Goal: Information Seeking & Learning: Find specific fact

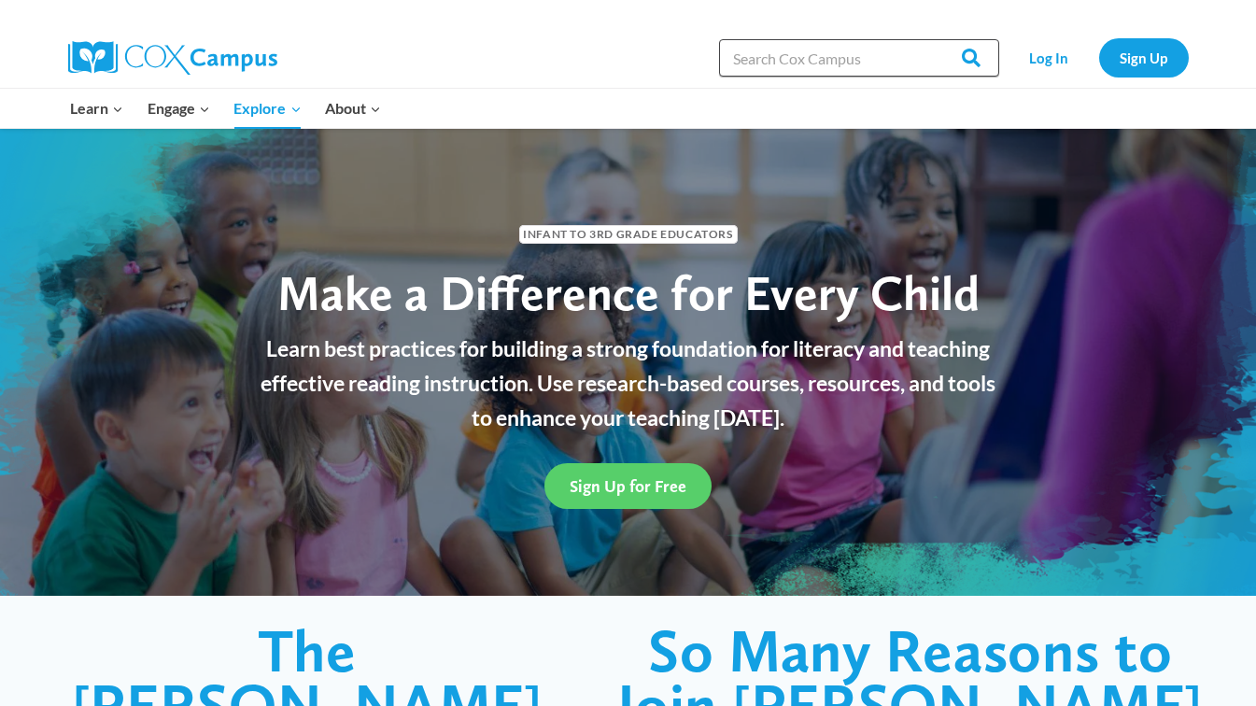
click at [846, 59] on input "Search in [URL][DOMAIN_NAME]" at bounding box center [859, 57] width 280 height 37
type input "talk checklist"
click at [926, 39] on input "Search" at bounding box center [962, 57] width 73 height 37
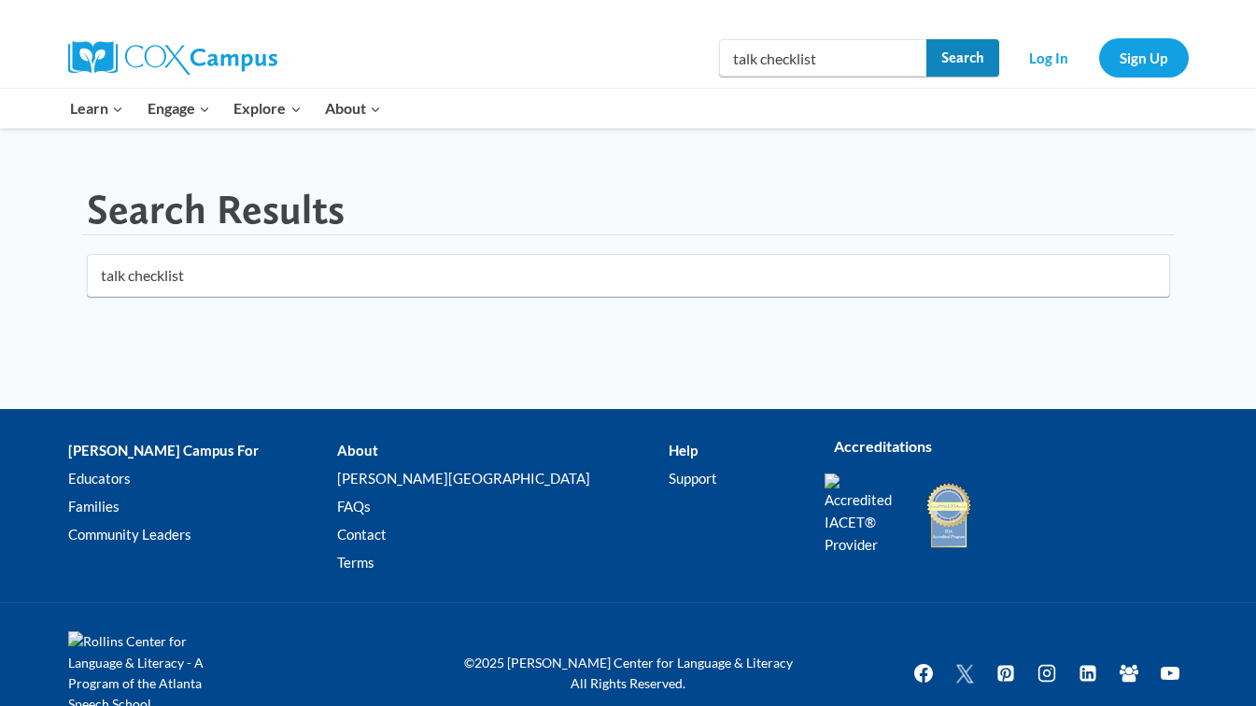
click at [934, 61] on input "Search" at bounding box center [962, 57] width 73 height 37
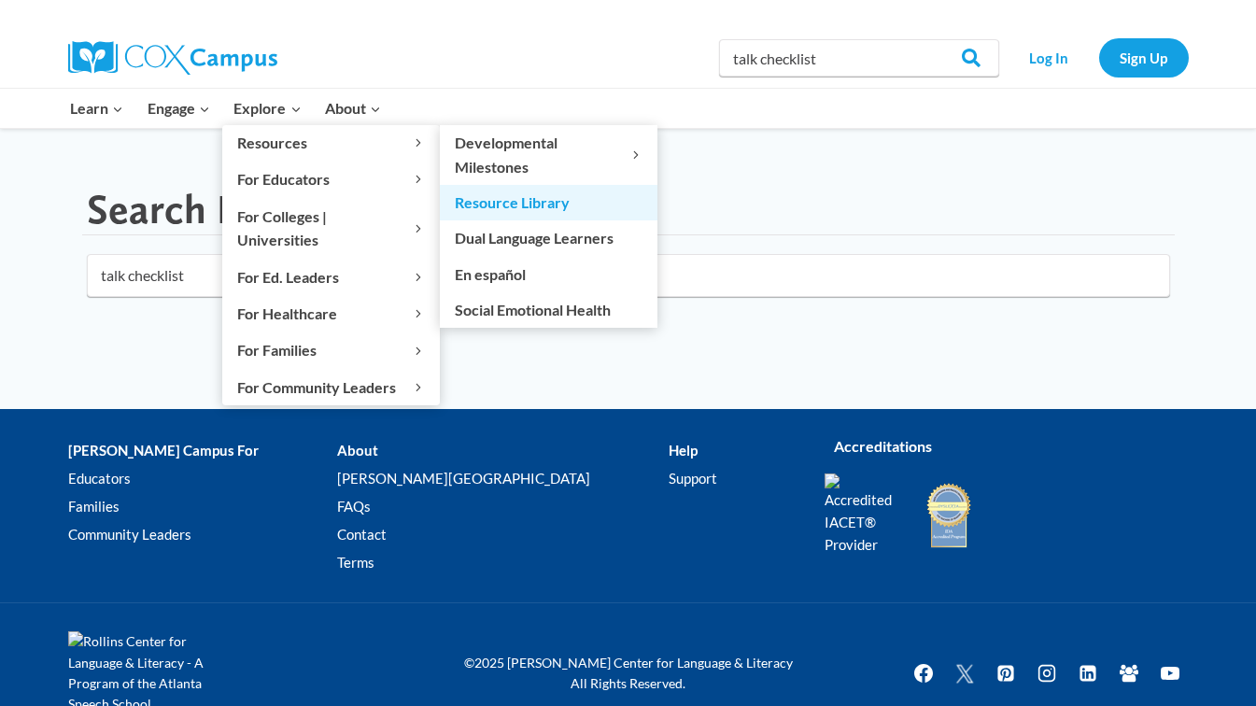
click at [479, 198] on link "Resource Library" at bounding box center [549, 202] width 218 height 35
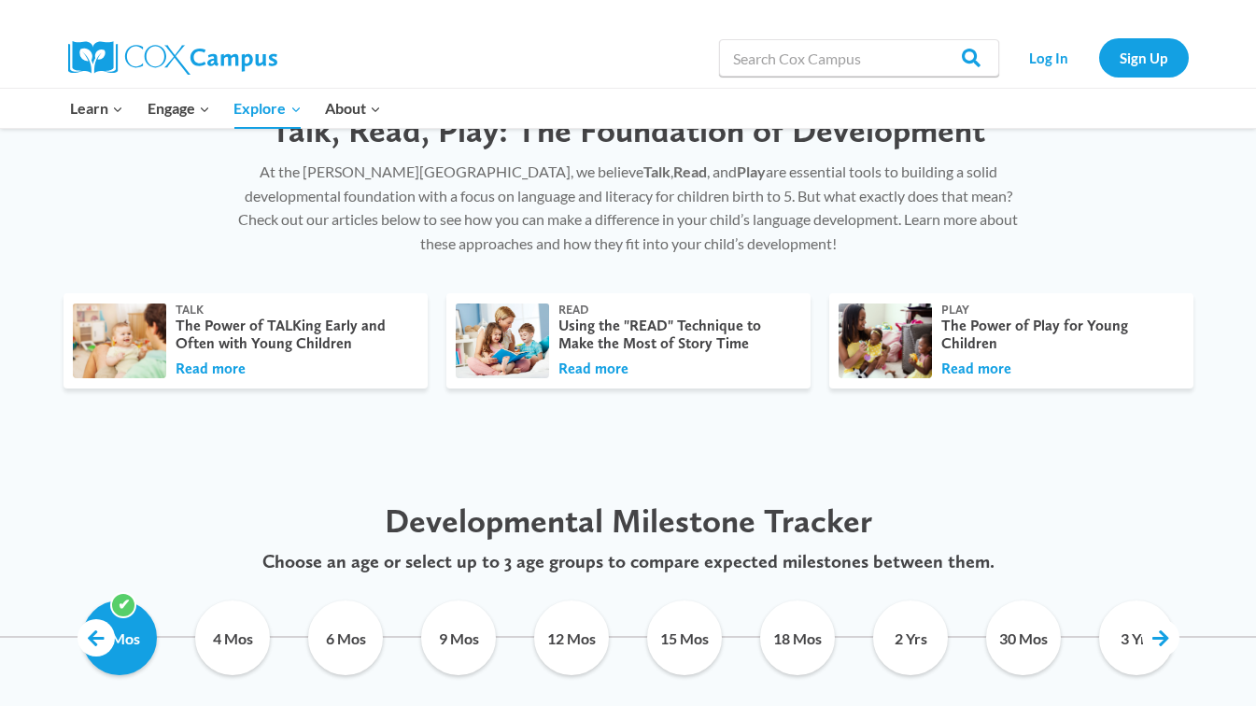
scroll to position [610, 0]
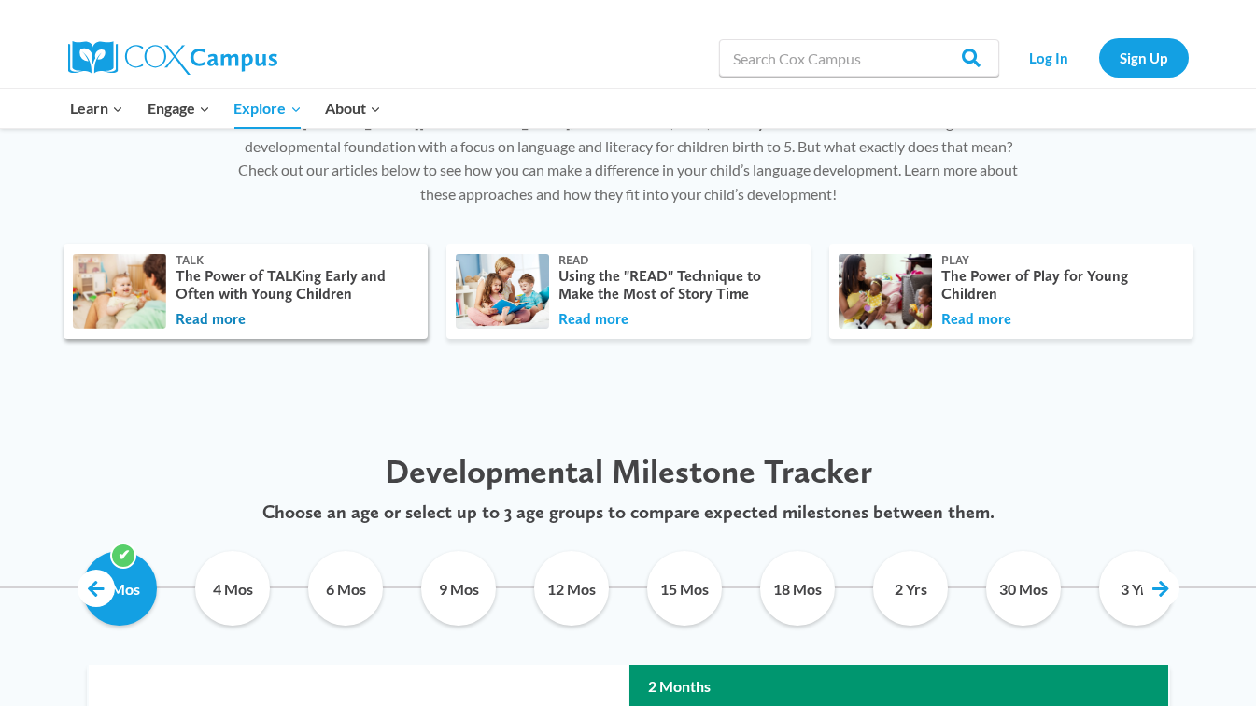
click at [231, 318] on button "Read more" at bounding box center [211, 319] width 70 height 21
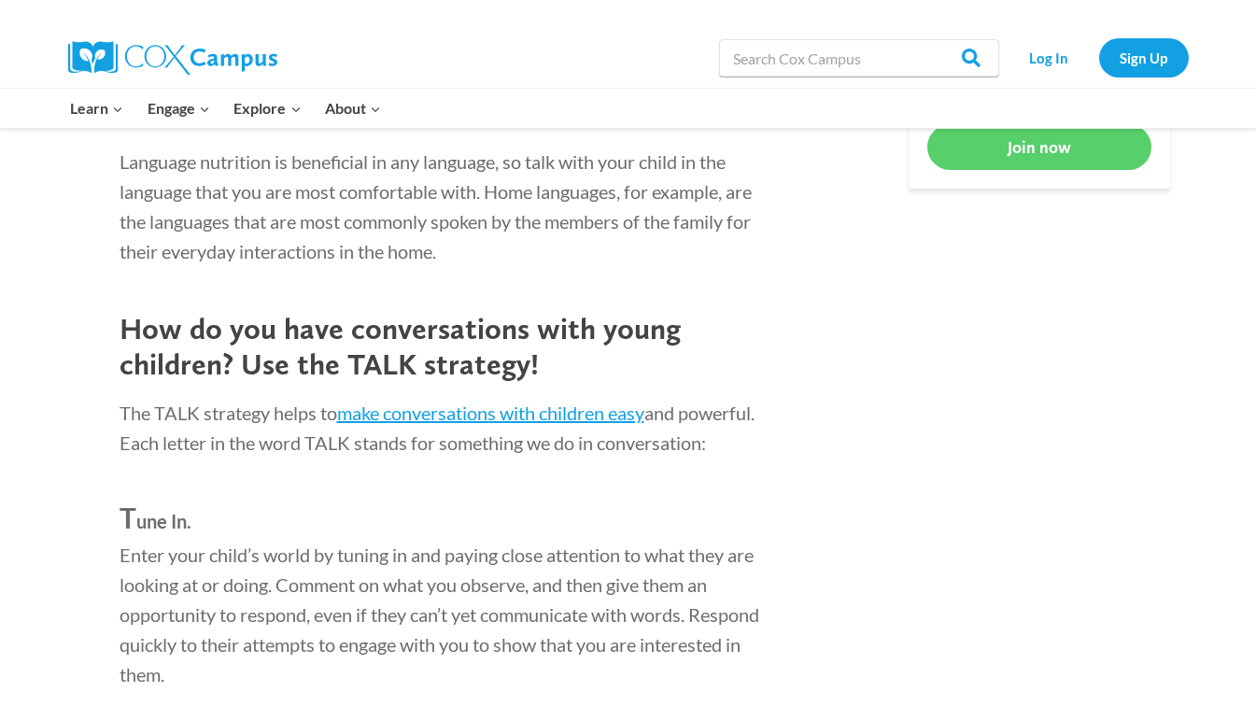
scroll to position [1258, 0]
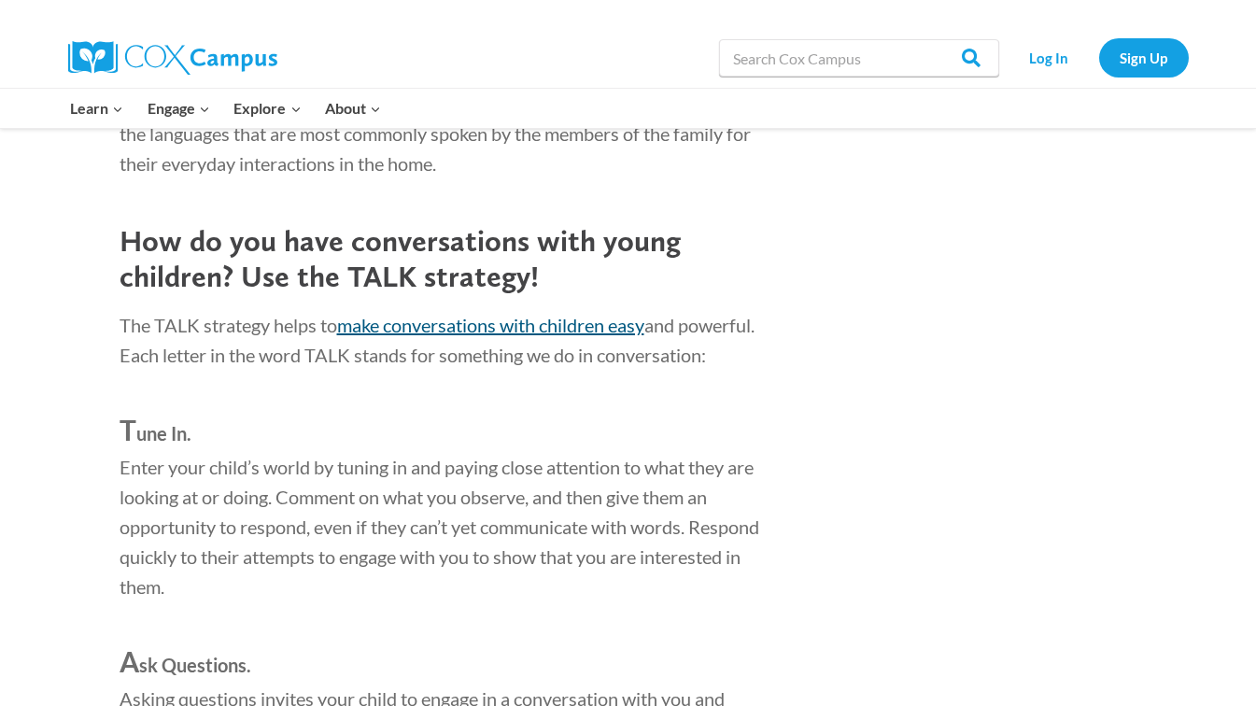
click at [478, 323] on link "make conversations with children easy" at bounding box center [490, 325] width 307 height 22
